Goal: Task Accomplishment & Management: Use online tool/utility

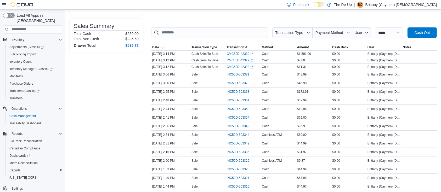
scroll to position [70, 0]
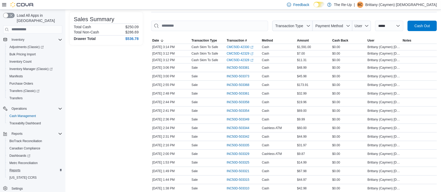
click at [27, 168] on div "Reports" at bounding box center [34, 171] width 55 height 6
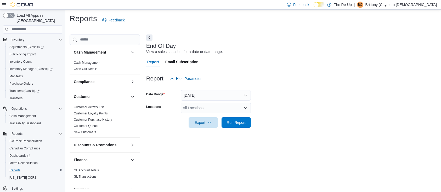
scroll to position [2, 0]
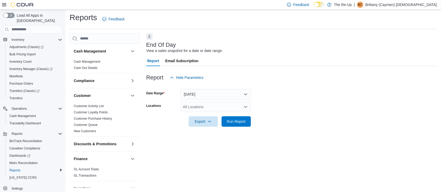
click at [210, 109] on div "All Locations" at bounding box center [216, 107] width 70 height 10
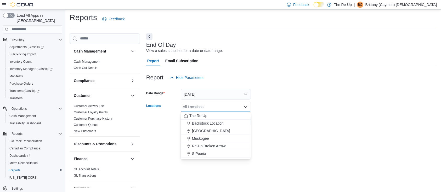
click at [201, 138] on span "Muskogee" at bounding box center [200, 138] width 17 height 5
click at [296, 130] on div at bounding box center [291, 130] width 291 height 6
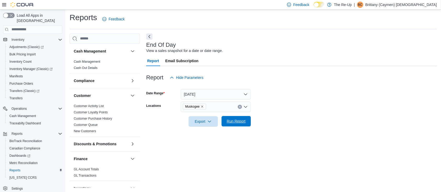
click at [241, 124] on span "Run Report" at bounding box center [236, 121] width 23 height 10
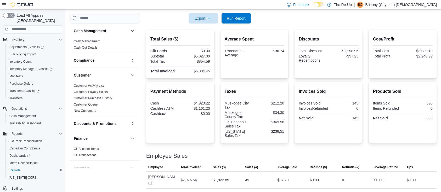
scroll to position [106, 0]
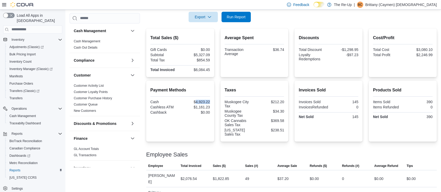
drag, startPoint x: 212, startPoint y: 99, endPoint x: 197, endPoint y: 101, distance: 15.0
click at [197, 101] on div "Payment Methods Cash $4,923.22 Cashless ATM $1,161.23 Cashback $0.00" at bounding box center [180, 111] width 68 height 61
copy div "4,923.22"
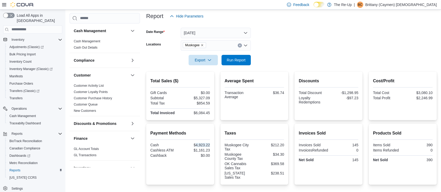
scroll to position [2, 0]
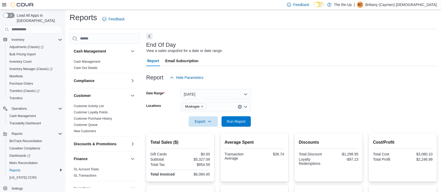
click at [152, 38] on button "Next" at bounding box center [149, 36] width 6 height 6
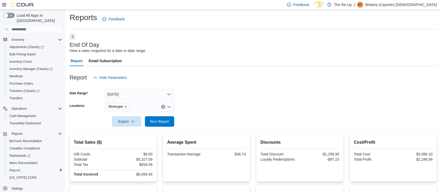
scroll to position [0, 0]
